Goal: Information Seeking & Learning: Compare options

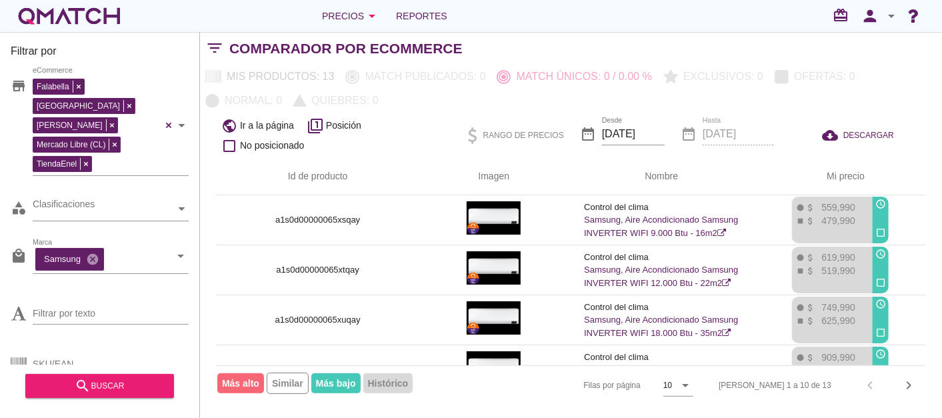
click at [71, 11] on div "white-qmatch-logo" at bounding box center [69, 16] width 107 height 27
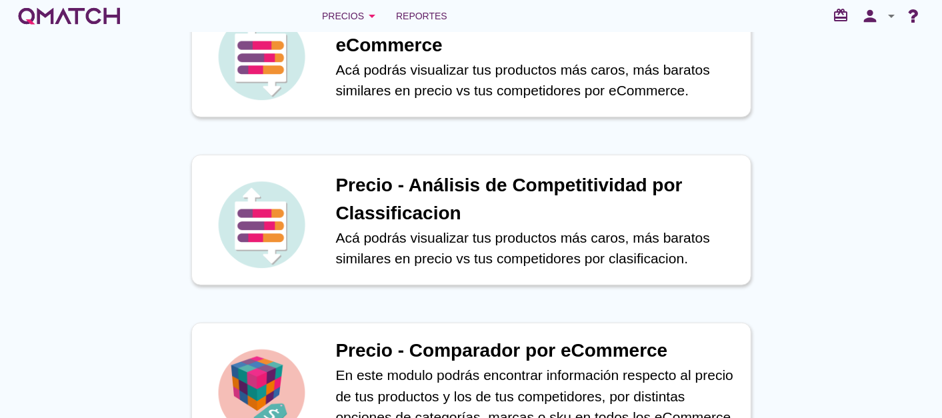
scroll to position [395, 0]
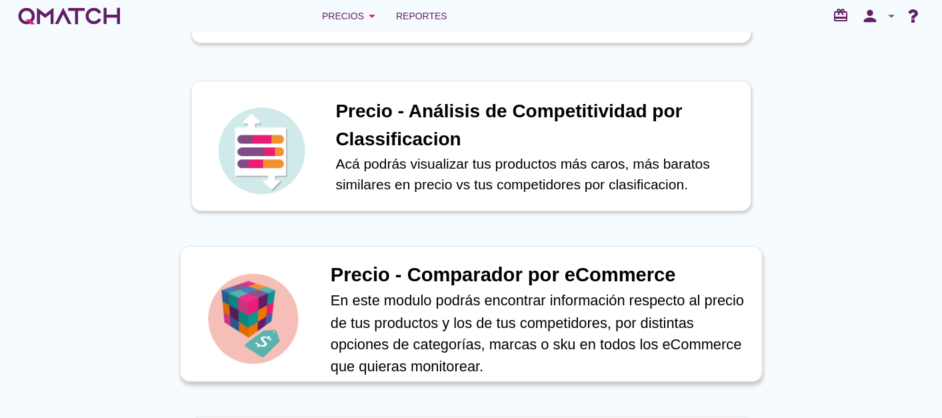
click at [433, 278] on h1 "Precio - Comparador por eCommerce" at bounding box center [538, 275] width 417 height 29
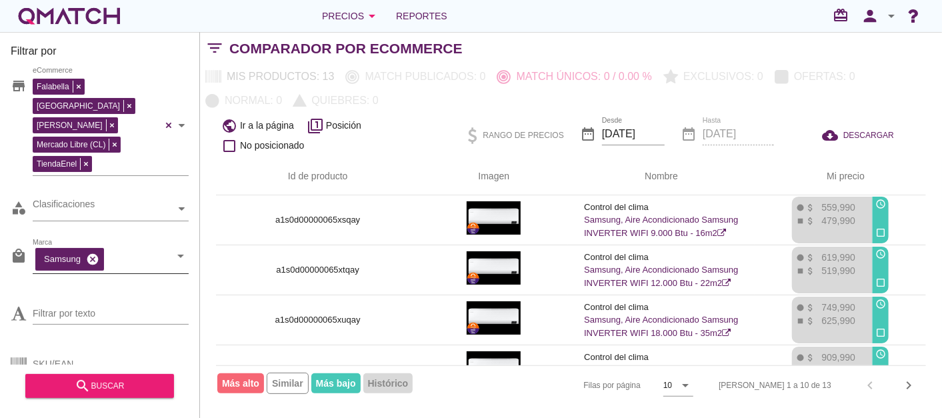
click at [89, 253] on icon "cancel" at bounding box center [92, 259] width 13 height 13
click at [90, 249] on input "Marca" at bounding box center [101, 259] width 137 height 21
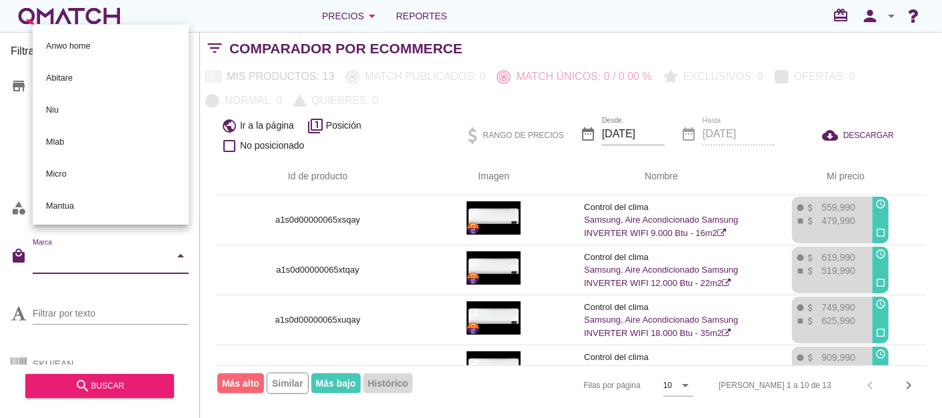
click at [90, 249] on input "Marca" at bounding box center [101, 259] width 137 height 21
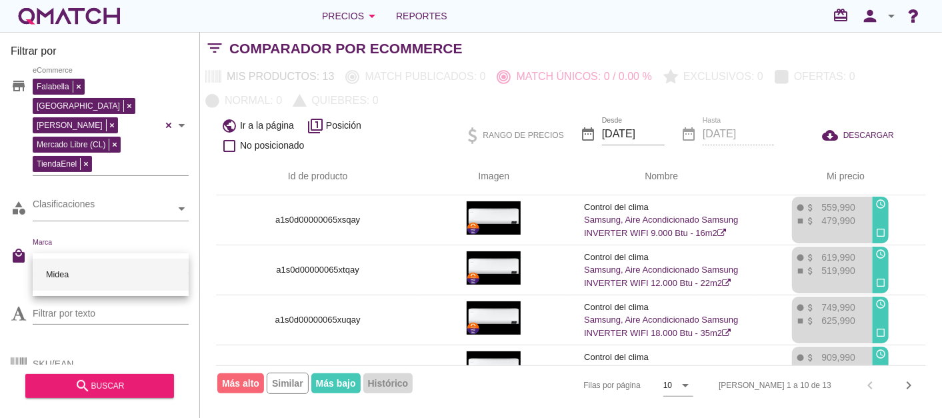
type input "Midea"
click at [46, 279] on div "Midea" at bounding box center [110, 275] width 135 height 32
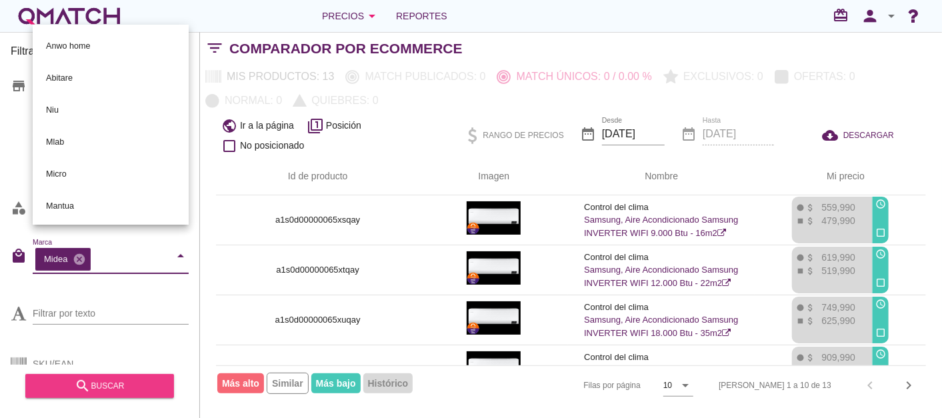
click at [76, 375] on button "search buscar" at bounding box center [99, 386] width 149 height 24
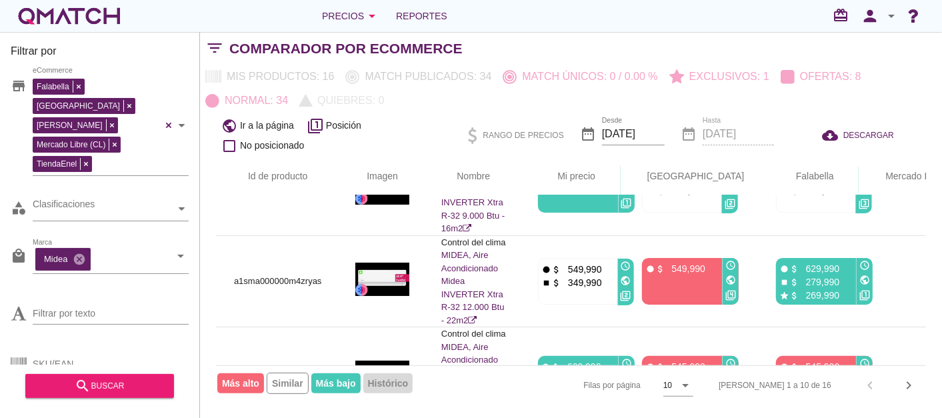
scroll to position [74, 0]
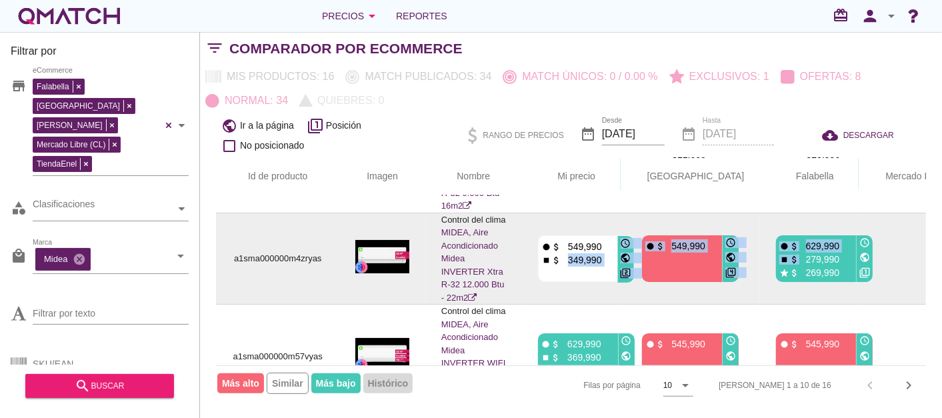
drag, startPoint x: 554, startPoint y: 257, endPoint x: 762, endPoint y: 259, distance: 208.0
click at [762, 259] on tr "a1sma000000m4zryas Control del clima MIDEA, Aire Acondicionado Midea INVERTER X…" at bounding box center [658, 259] width 885 height 92
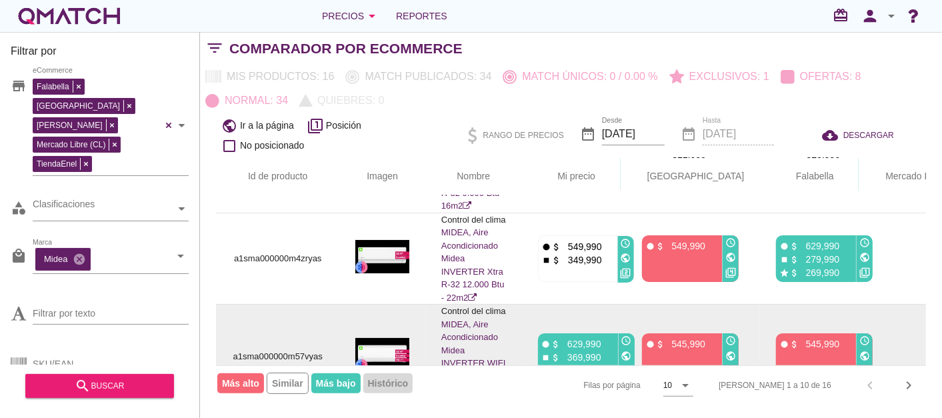
click at [582, 309] on td "fiber_manual_record attach_money 629,990 stop attach_money 369,990 access_time …" at bounding box center [571, 357] width 99 height 105
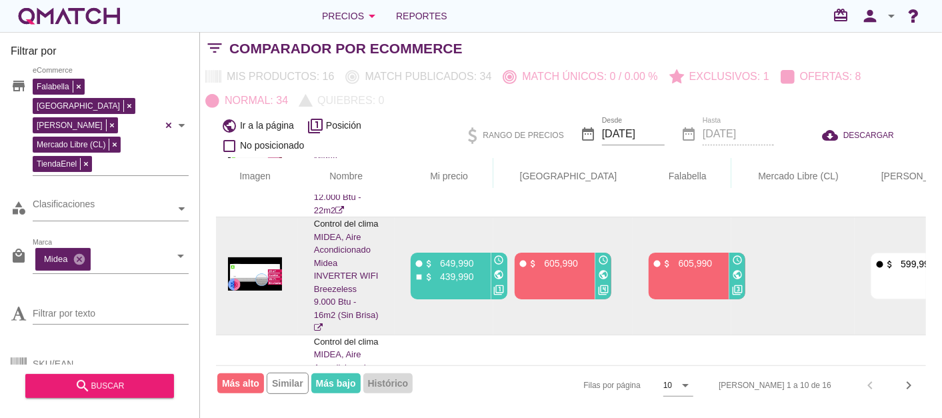
scroll to position [296, 127]
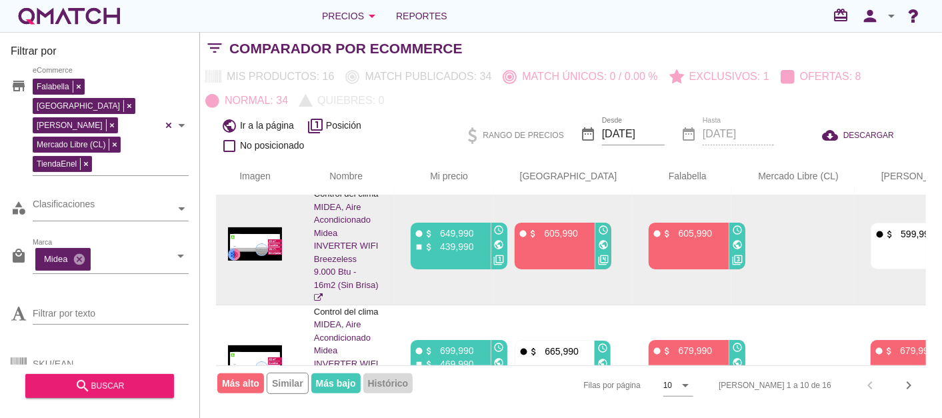
drag, startPoint x: 447, startPoint y: 247, endPoint x: 479, endPoint y: 250, distance: 32.1
click at [479, 250] on div "stop attach_money 439,990" at bounding box center [449, 245] width 71 height 13
drag, startPoint x: 479, startPoint y: 250, endPoint x: 440, endPoint y: 247, distance: 38.8
click at [440, 247] on p "439,990" at bounding box center [454, 246] width 40 height 13
drag, startPoint x: 439, startPoint y: 245, endPoint x: 477, endPoint y: 249, distance: 38.9
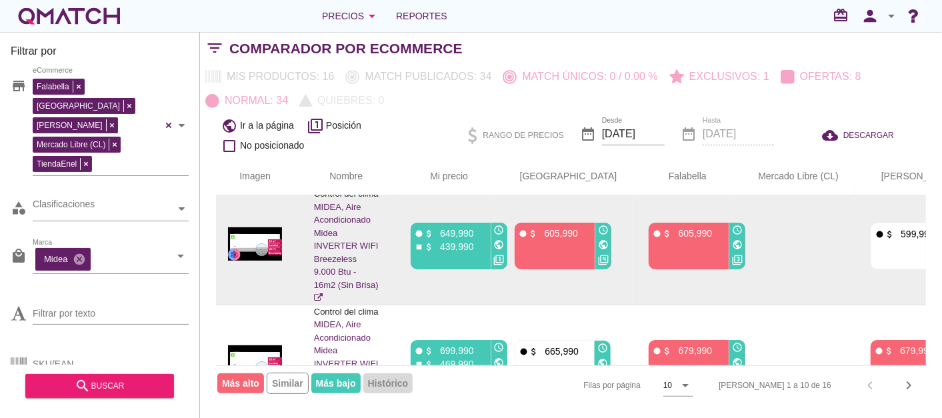
click at [477, 249] on div "stop attach_money 439,990" at bounding box center [449, 245] width 71 height 13
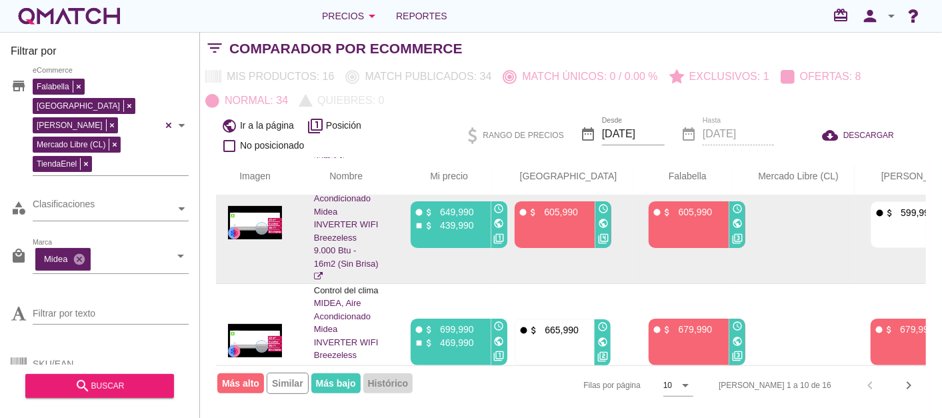
scroll to position [370, 127]
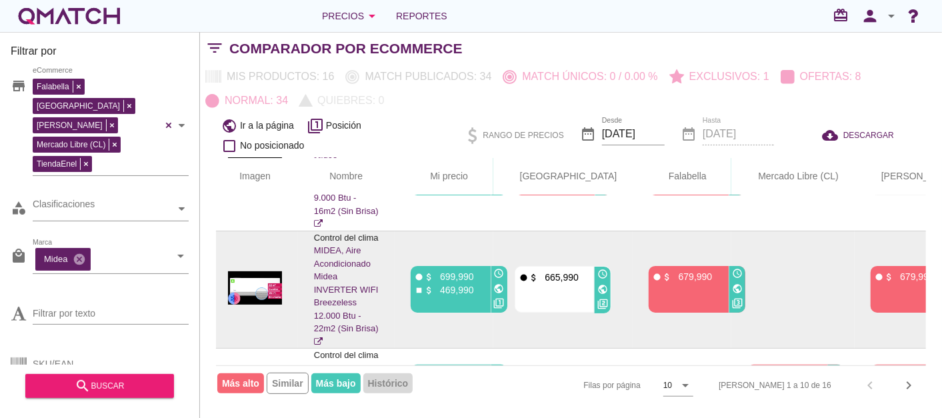
drag, startPoint x: 425, startPoint y: 285, endPoint x: 474, endPoint y: 281, distance: 48.8
click at [474, 283] on div "stop attach_money 469,990" at bounding box center [449, 289] width 71 height 13
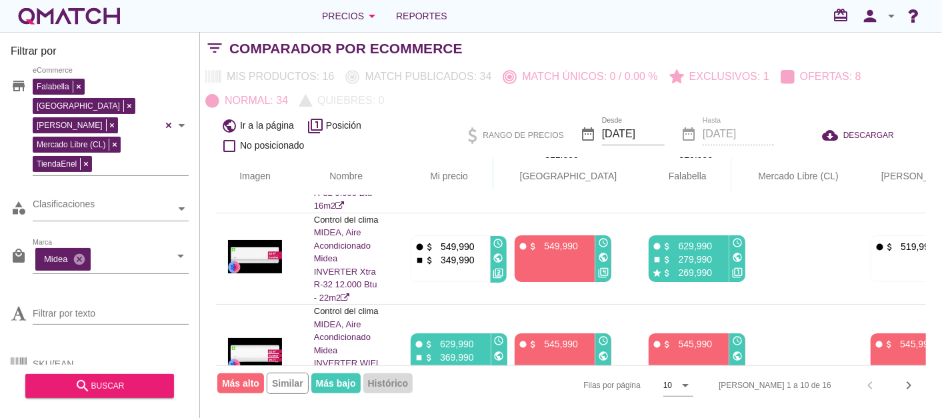
scroll to position [0, 127]
